Goal: Complete application form

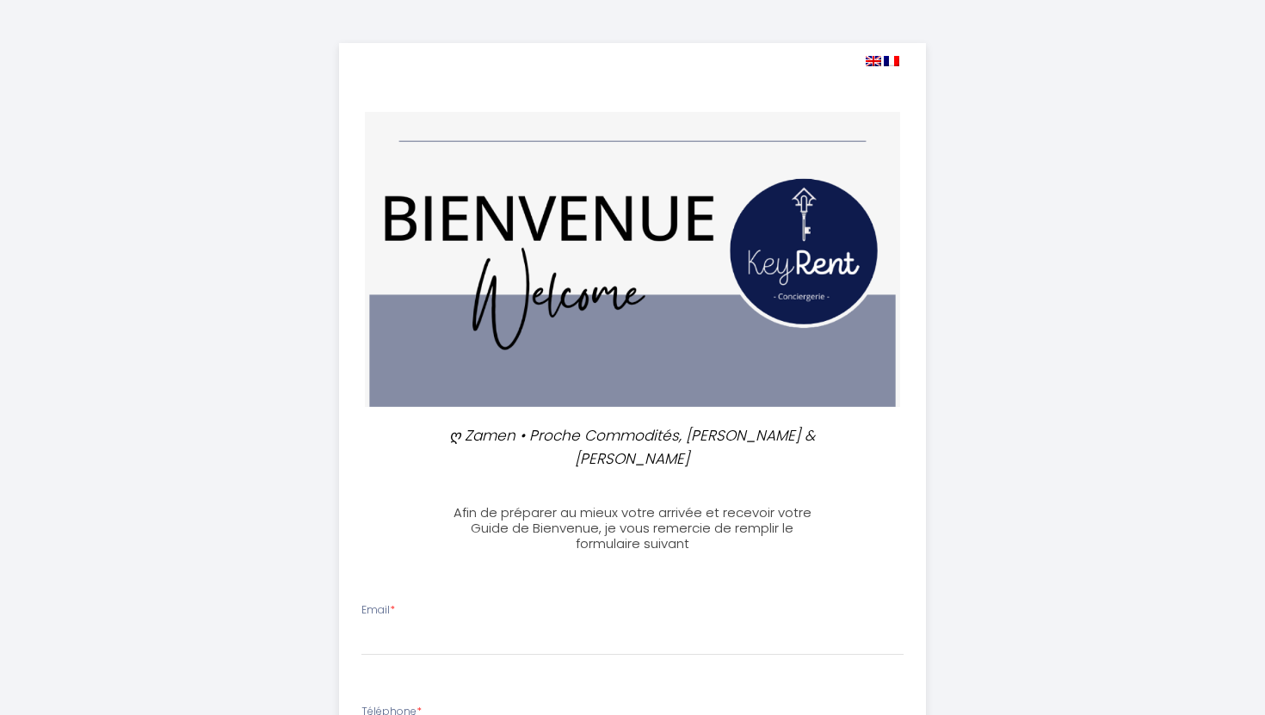
select select
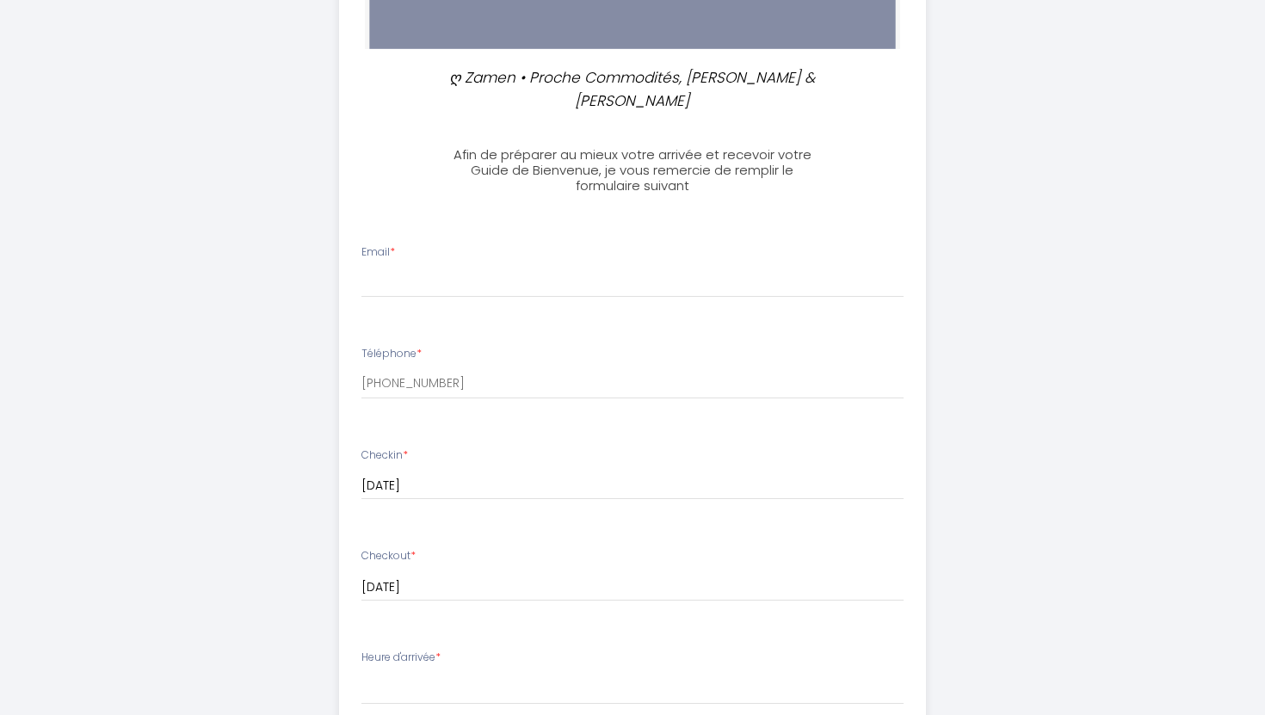
scroll to position [390, 0]
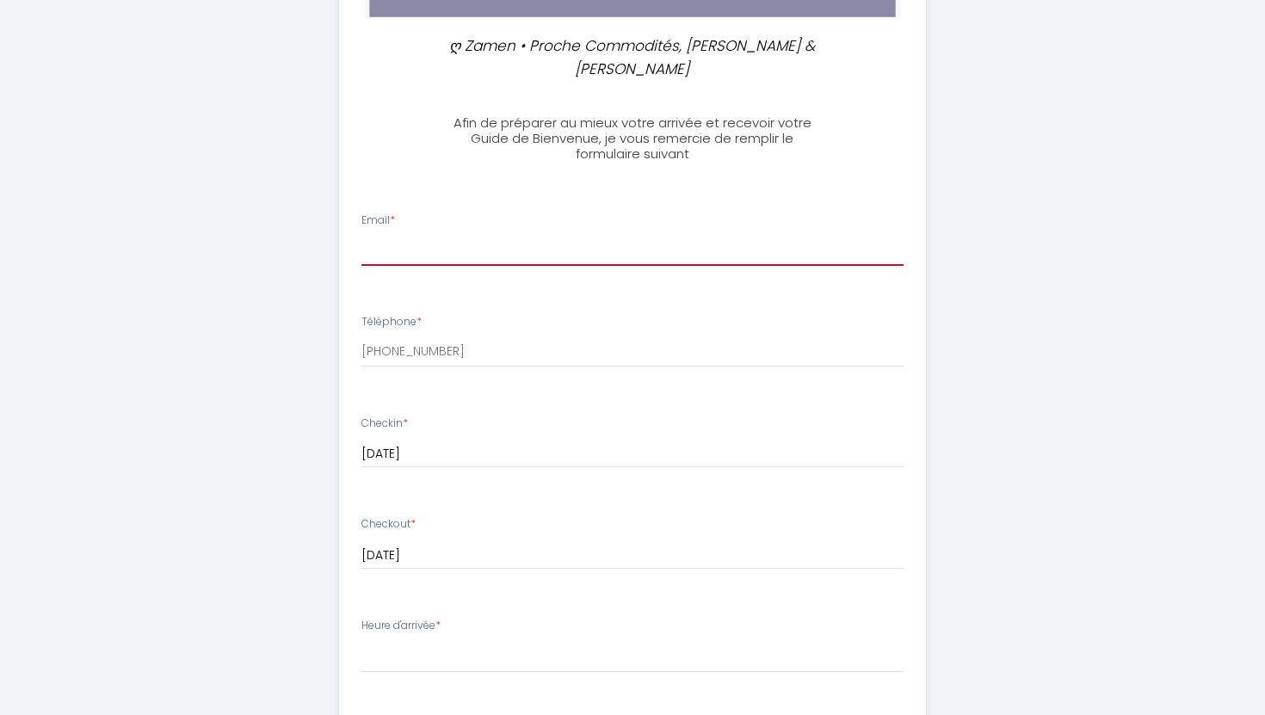
click at [441, 236] on input "Email *" at bounding box center [632, 250] width 543 height 31
type input "[PERSON_NAME][EMAIL_ADDRESS][DOMAIN_NAME]"
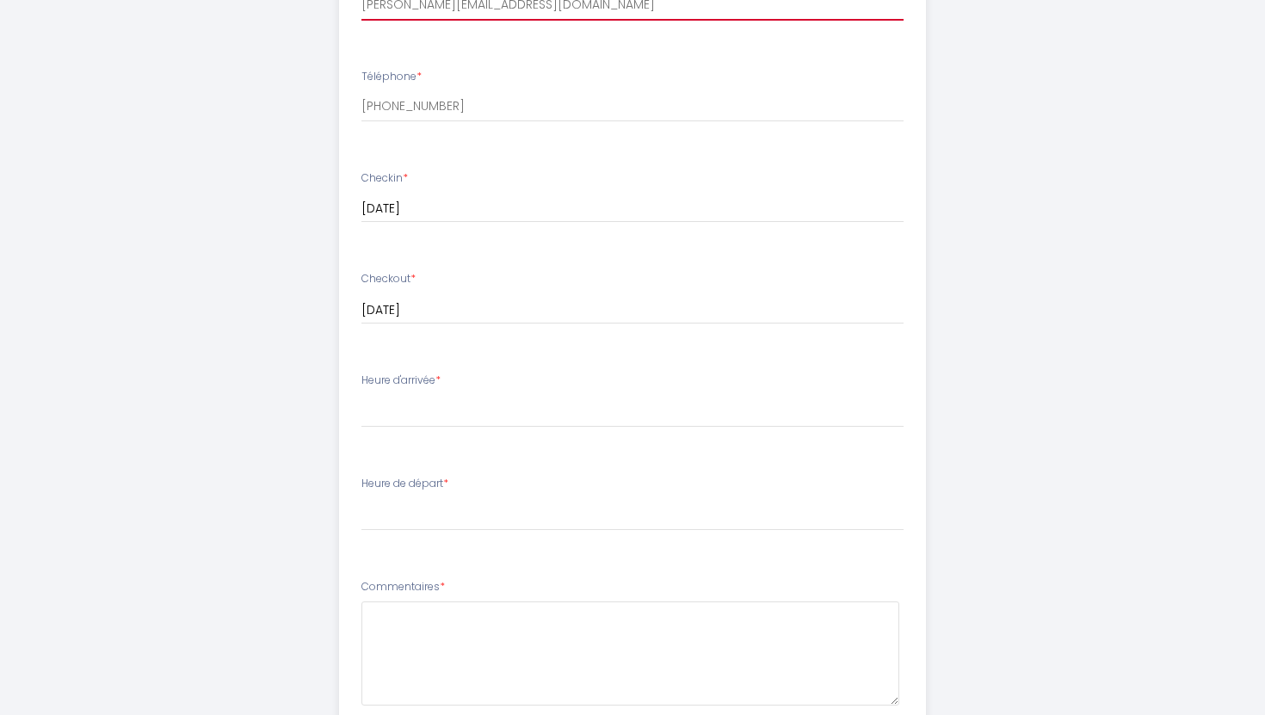
scroll to position [677, 0]
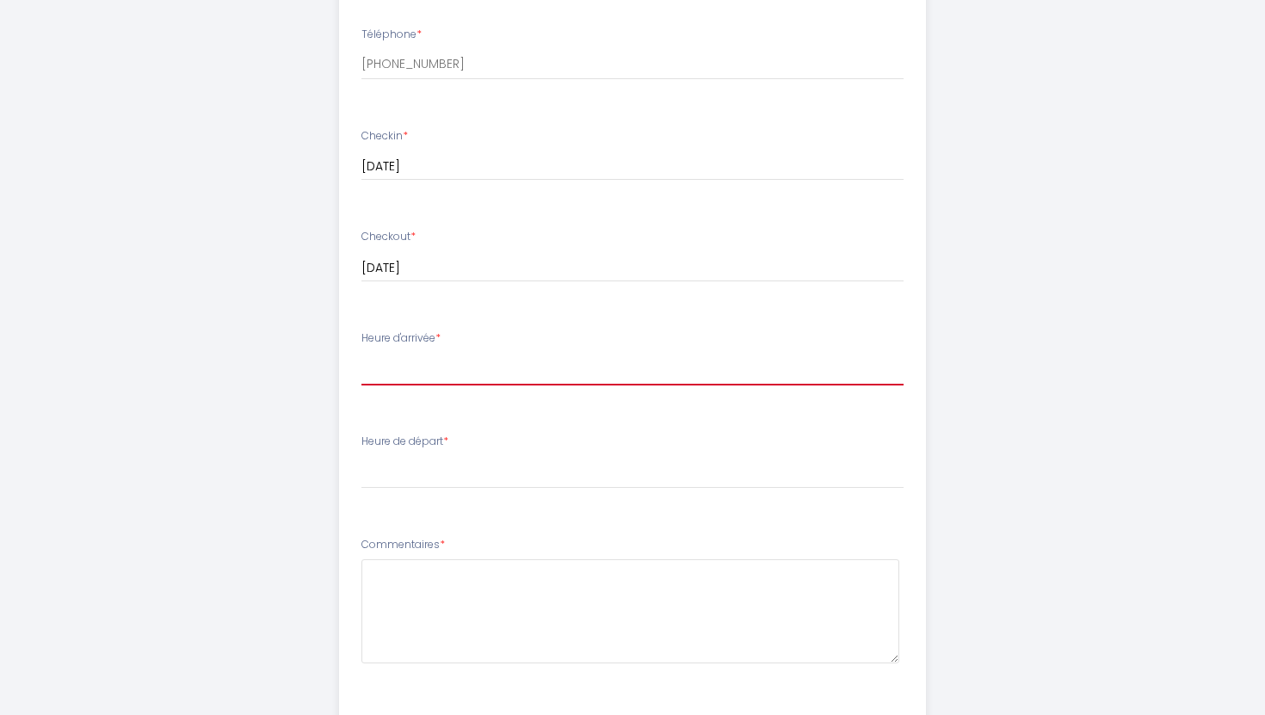
click at [426, 353] on select "16:00 16:30 17:00 17:30 18:00 18:30 19:00 19:30 20:00 20:30 21:00 21:30 22:00 2…" at bounding box center [632, 369] width 543 height 33
select select "20:00"
click at [361, 353] on select "16:00 16:30 17:00 17:30 18:00 18:30 19:00 19:30 20:00 20:30 21:00 21:30 22:00 2…" at bounding box center [632, 369] width 543 height 33
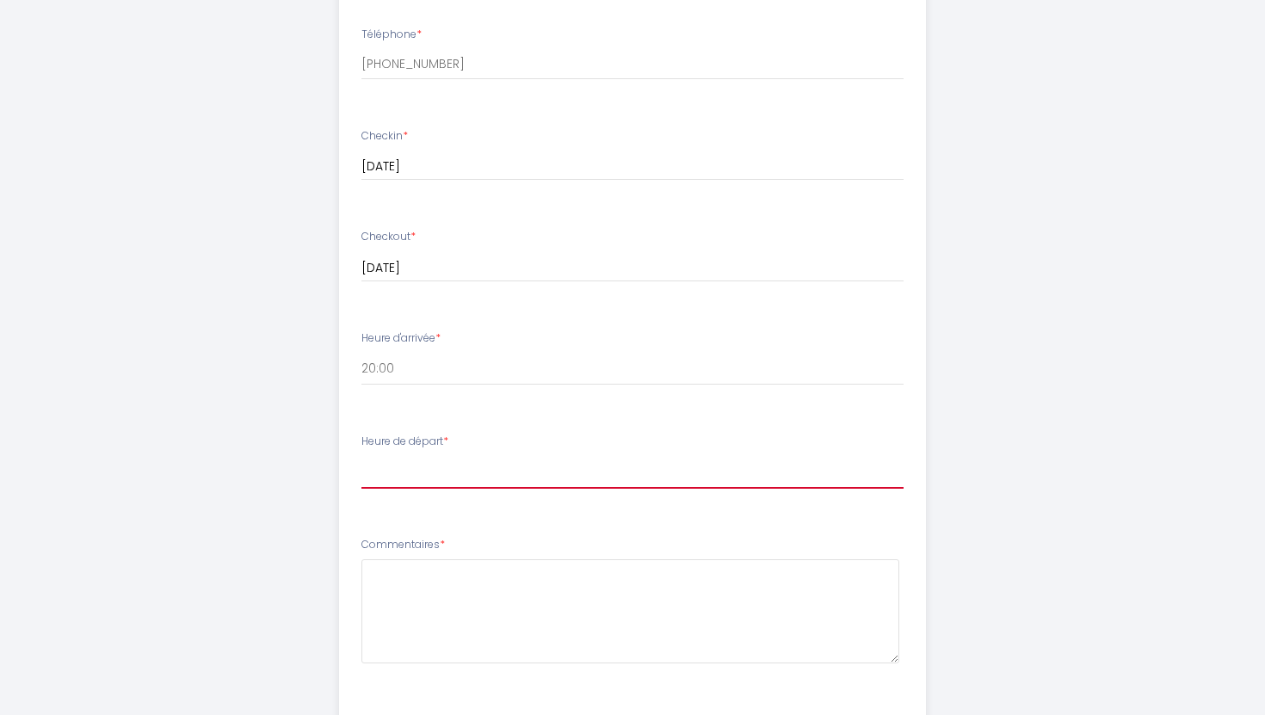
click at [458, 456] on select "00:00 00:30 01:00 01:30 02:00 02:30 03:00 03:30 04:00 04:30 05:00 05:30 06:00 0…" at bounding box center [632, 472] width 543 height 33
select select "08:30"
click at [361, 456] on select "00:00 00:30 01:00 01:30 02:00 02:30 03:00 03:30 04:00 04:30 05:00 05:30 06:00 0…" at bounding box center [632, 472] width 543 height 33
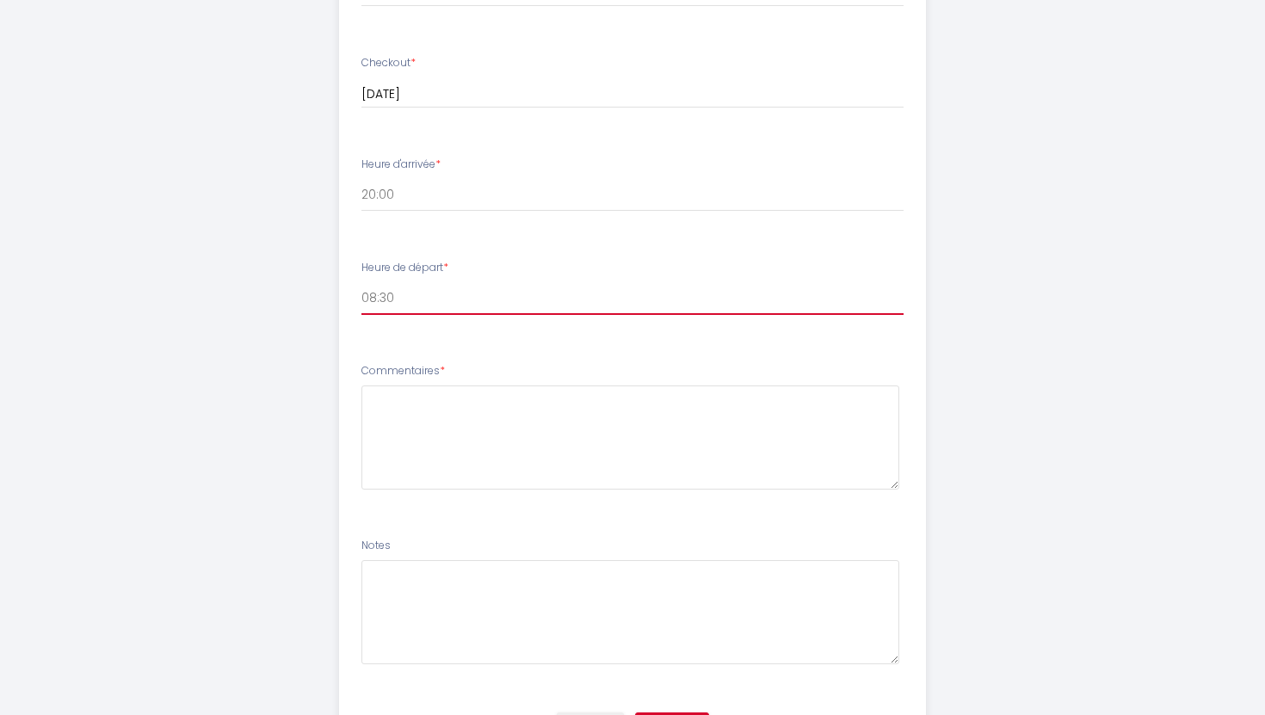
scroll to position [923, 0]
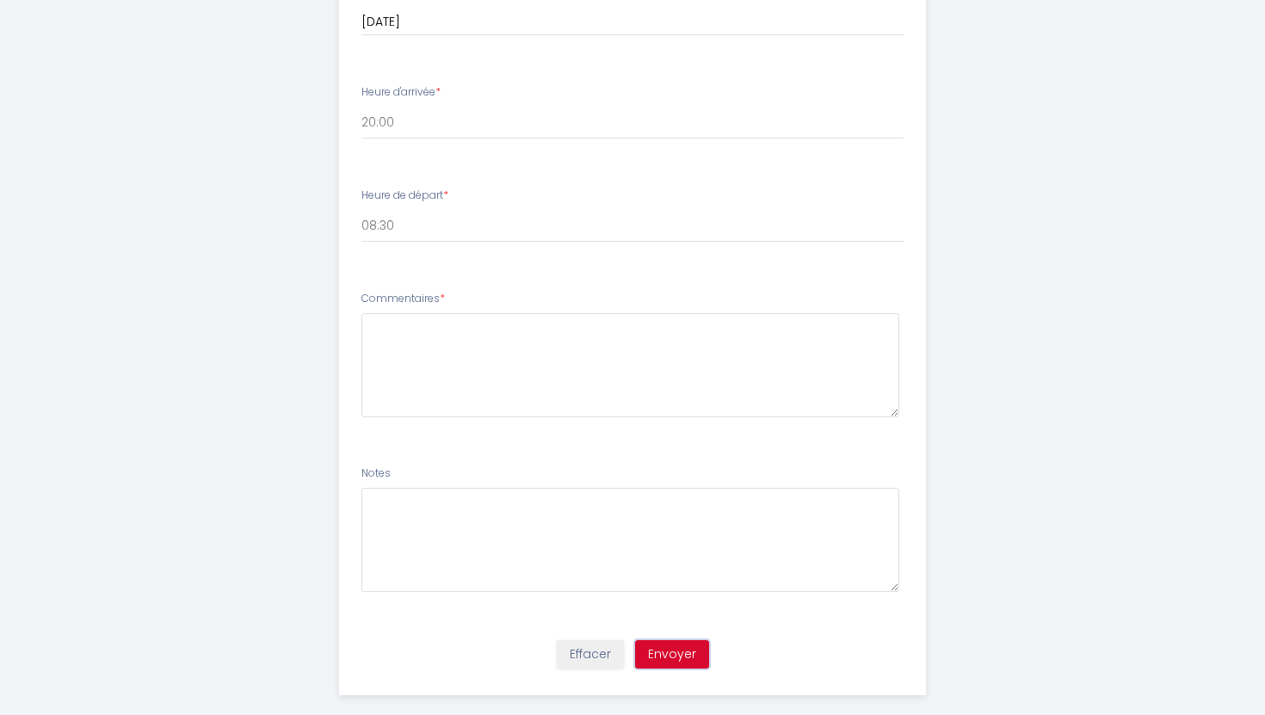
click at [675, 640] on button "Envoyer" at bounding box center [672, 654] width 74 height 29
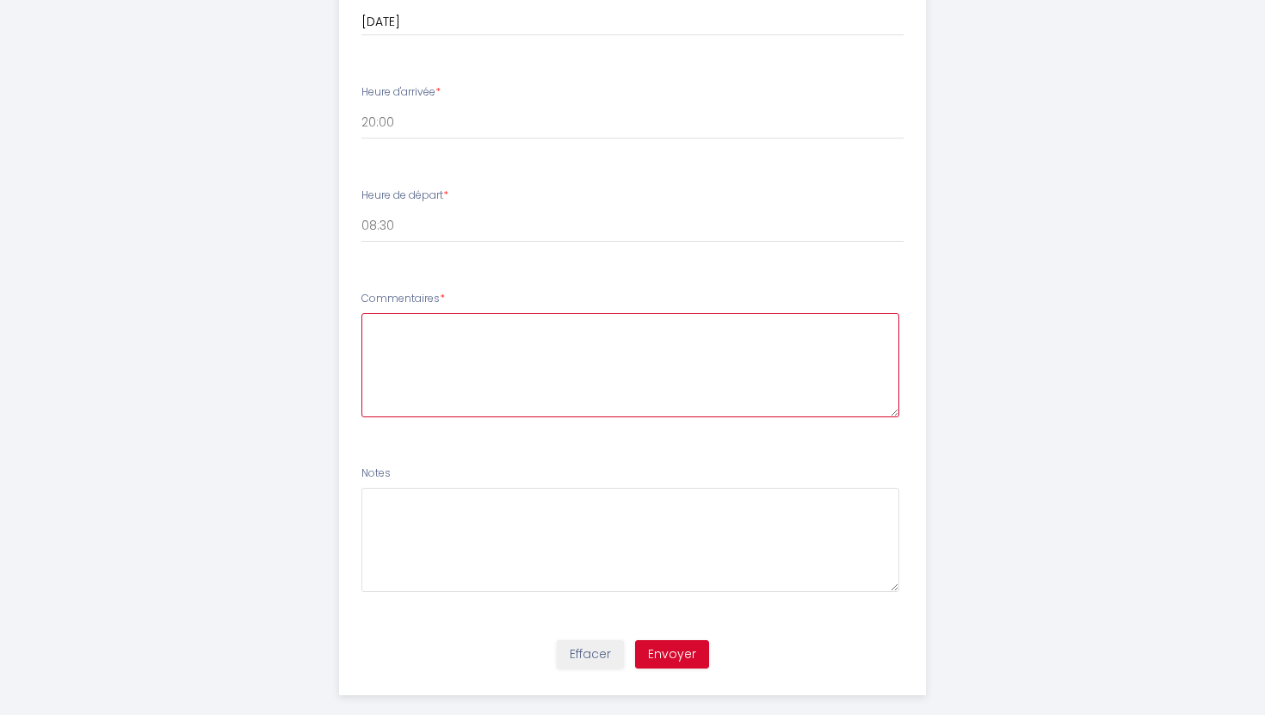
click at [477, 347] on textarea at bounding box center [630, 365] width 539 height 104
type textarea "MErci de m'envoyer les information concernant les cles pour que je puisse trans…"
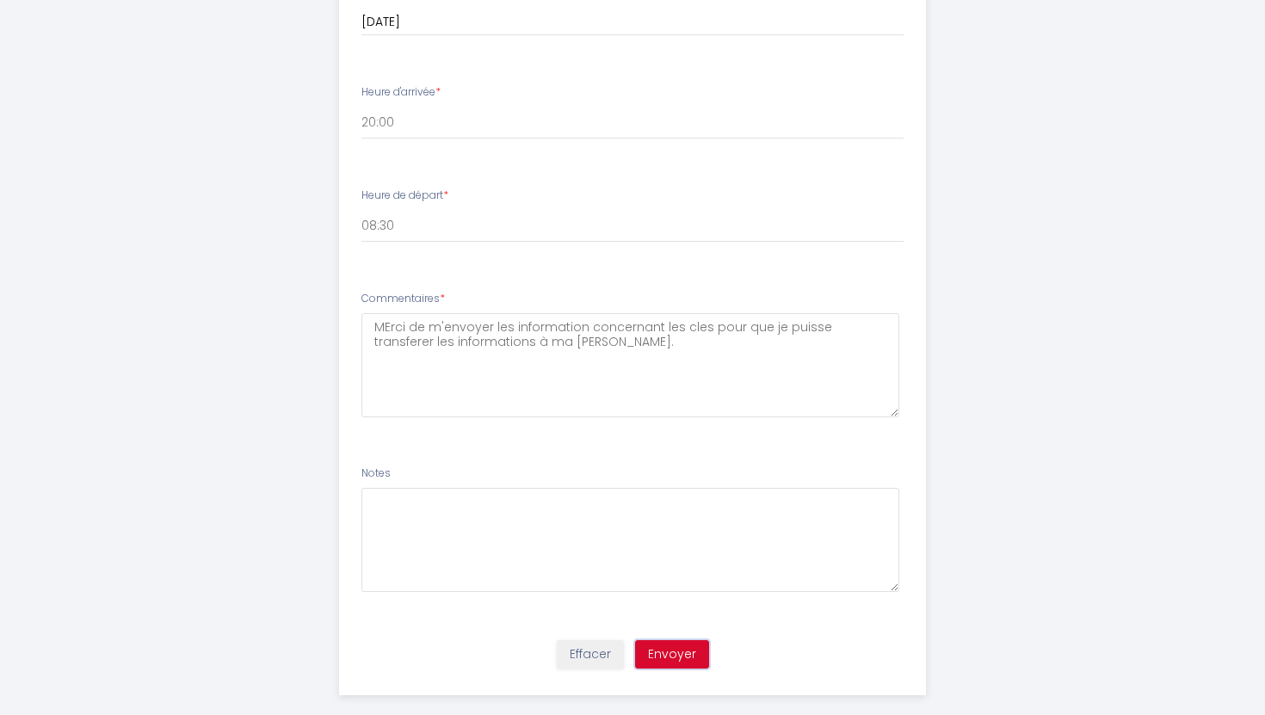
click at [667, 640] on button "Envoyer" at bounding box center [672, 654] width 74 height 29
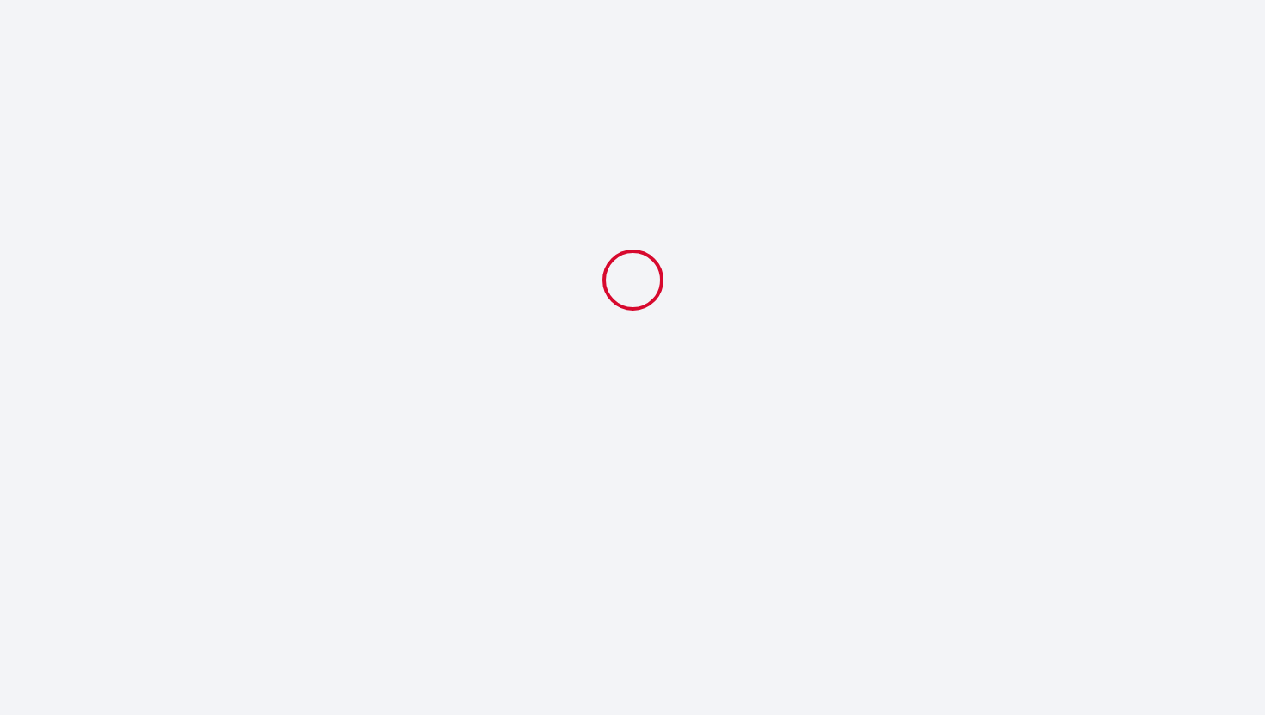
select select "20:00"
select select "08:30"
